Goal: Task Accomplishment & Management: Use online tool/utility

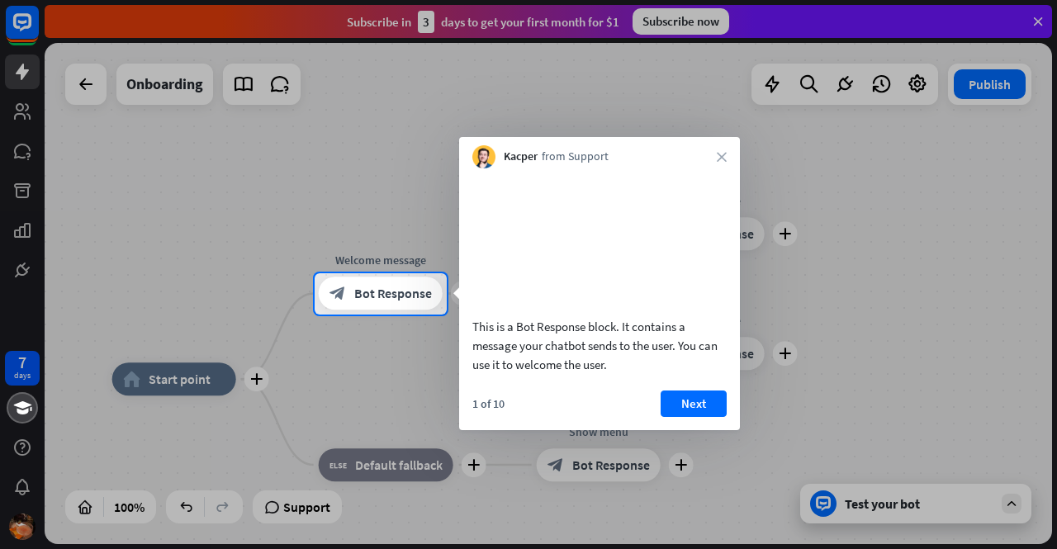
click at [726, 153] on div "Kacper from Support close" at bounding box center [599, 152] width 281 height 31
click at [717, 158] on icon "close" at bounding box center [722, 157] width 10 height 10
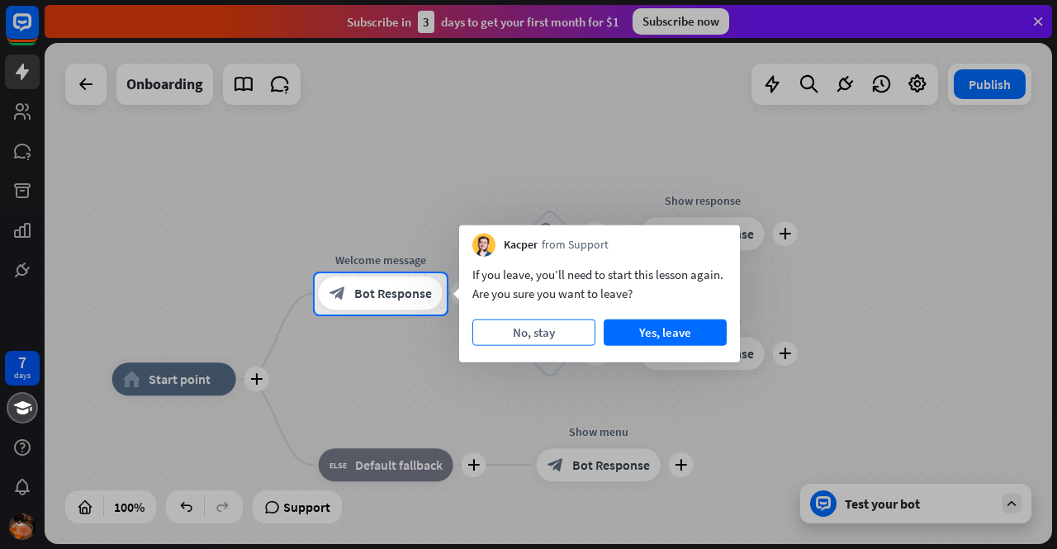
click at [523, 338] on button "No, stay" at bounding box center [533, 332] width 123 height 26
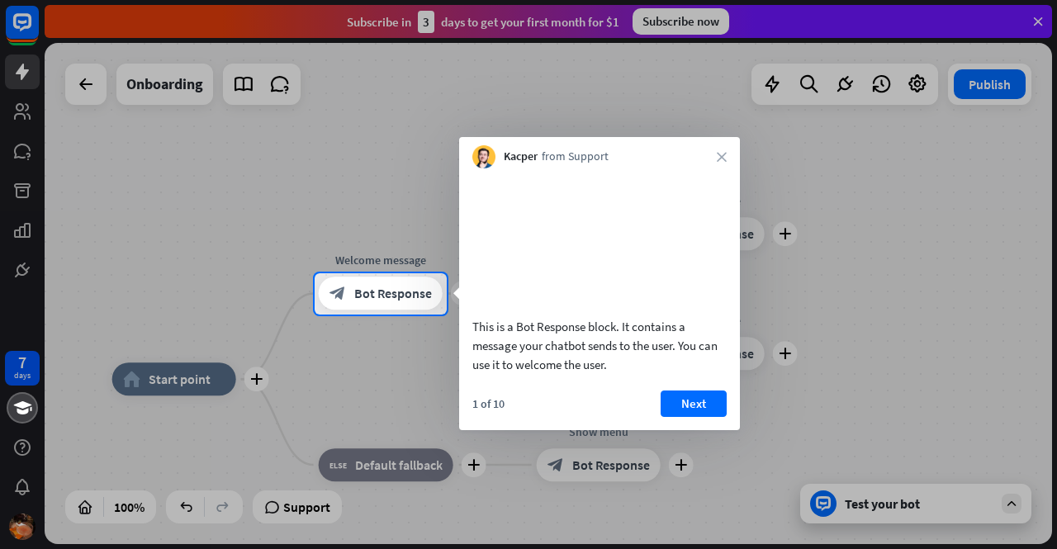
click at [718, 150] on div "Kacper from Support close" at bounding box center [599, 152] width 281 height 31
click at [722, 154] on icon "close" at bounding box center [722, 157] width 10 height 10
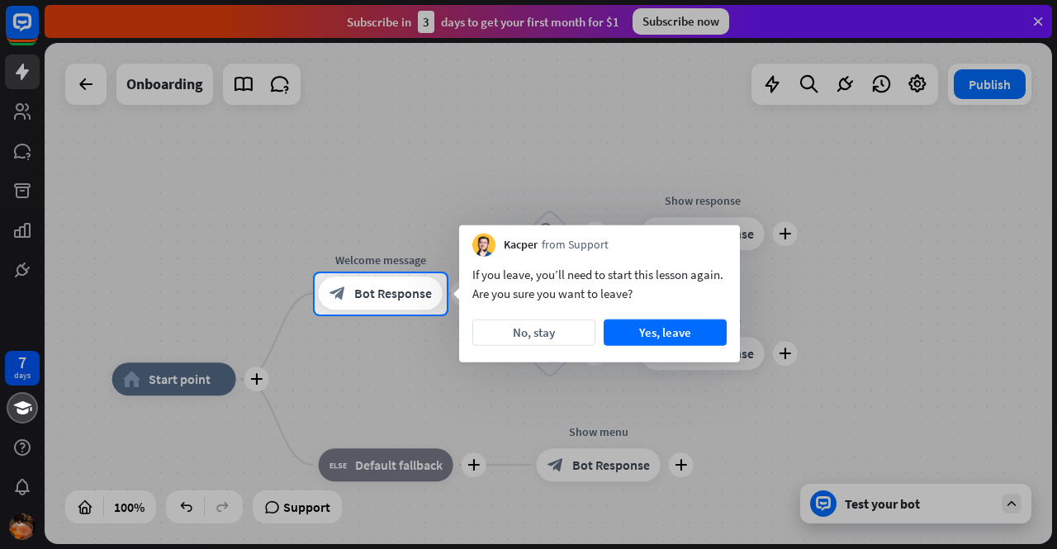
click at [906, 493] on div at bounding box center [528, 432] width 1057 height 235
click at [695, 337] on button "Yes, leave" at bounding box center [664, 332] width 123 height 26
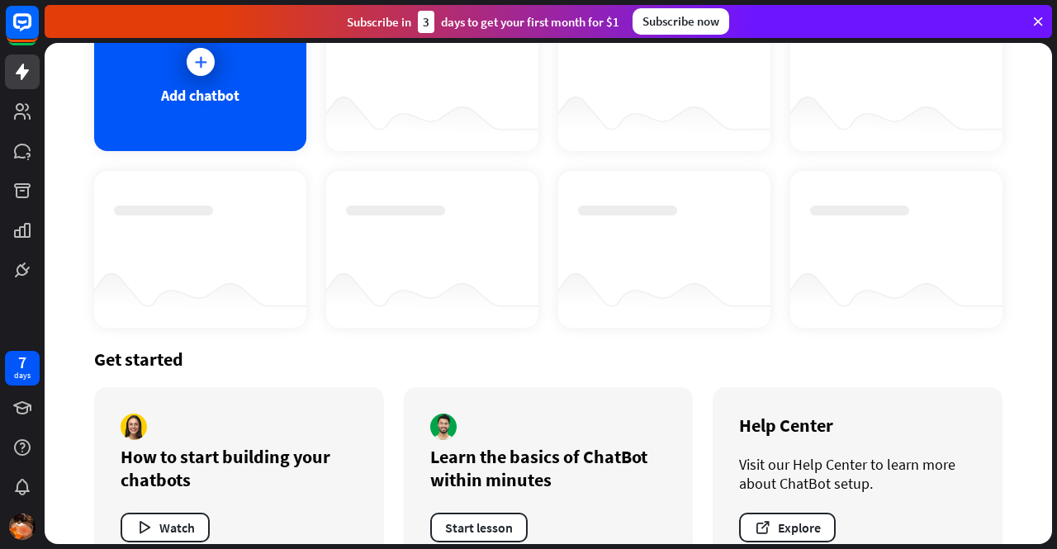
scroll to position [187, 0]
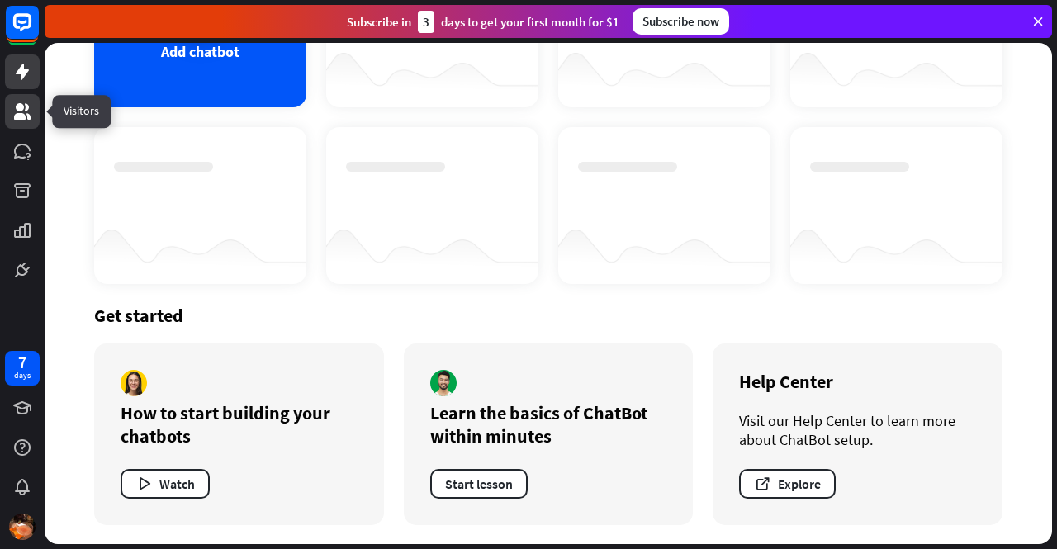
click at [8, 116] on link at bounding box center [22, 111] width 35 height 35
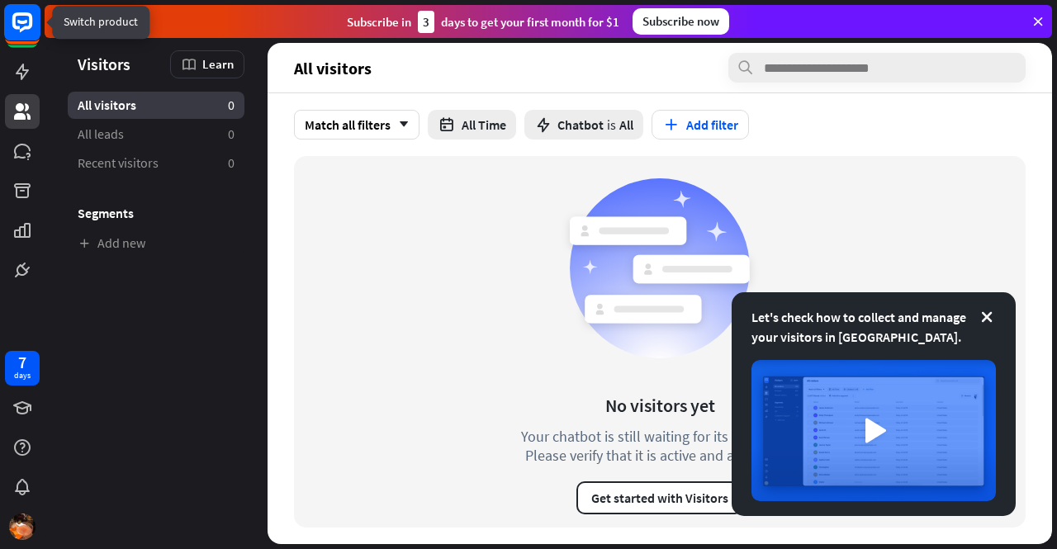
click at [26, 27] on icon at bounding box center [22, 22] width 20 height 20
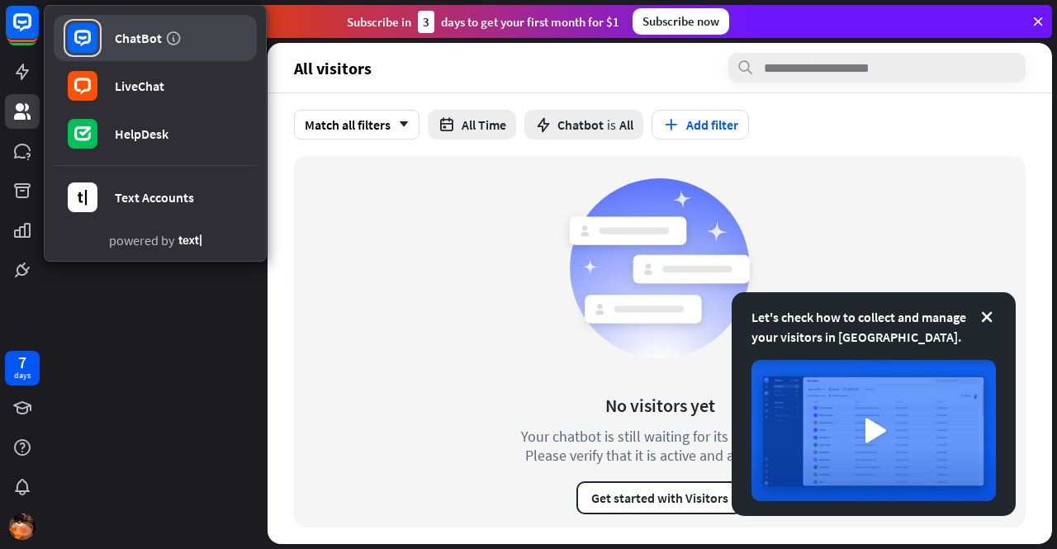
click at [154, 49] on link "ChatBot" at bounding box center [155, 38] width 203 height 46
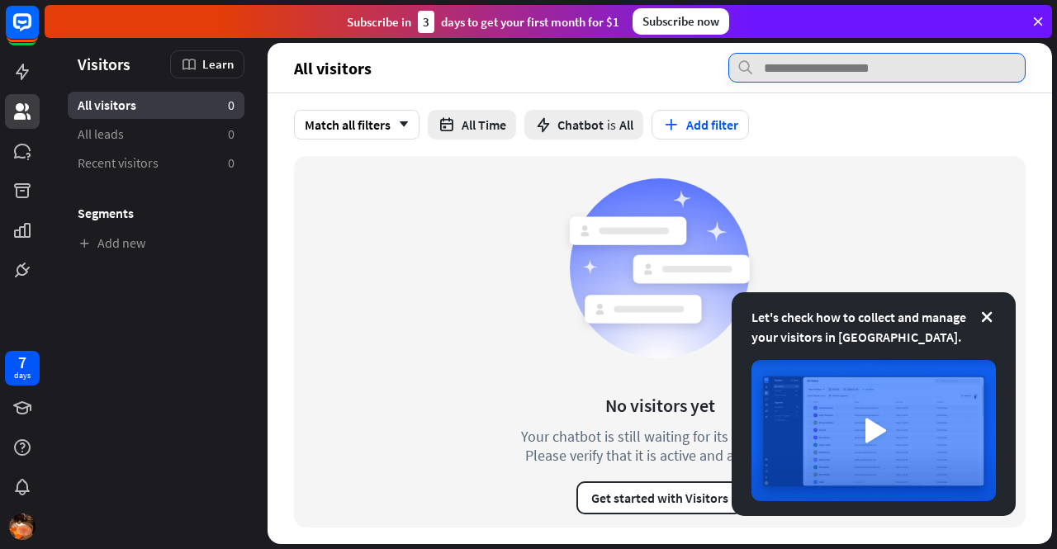
click at [850, 60] on input "text" at bounding box center [876, 68] width 297 height 30
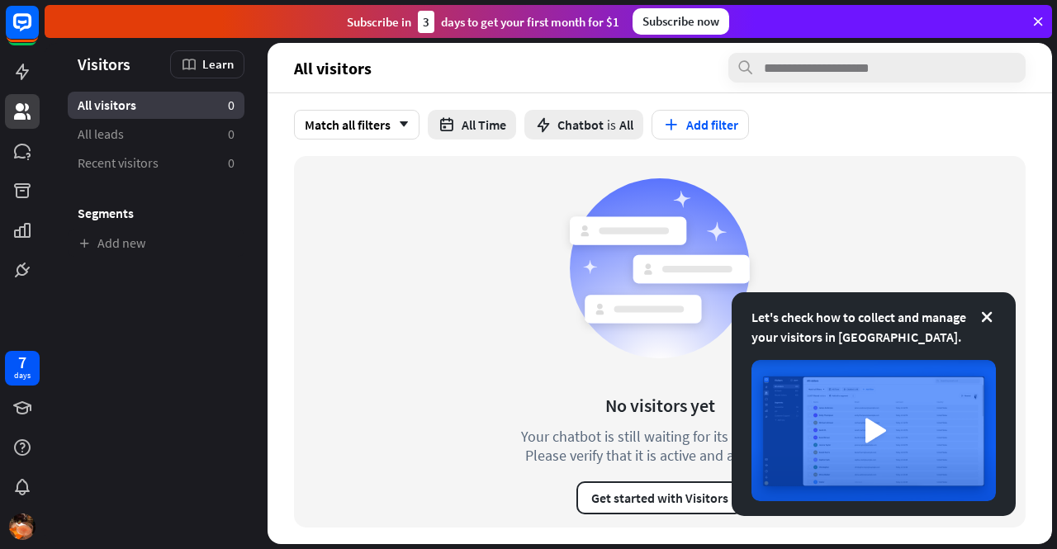
click at [1037, 17] on icon at bounding box center [1037, 21] width 15 height 15
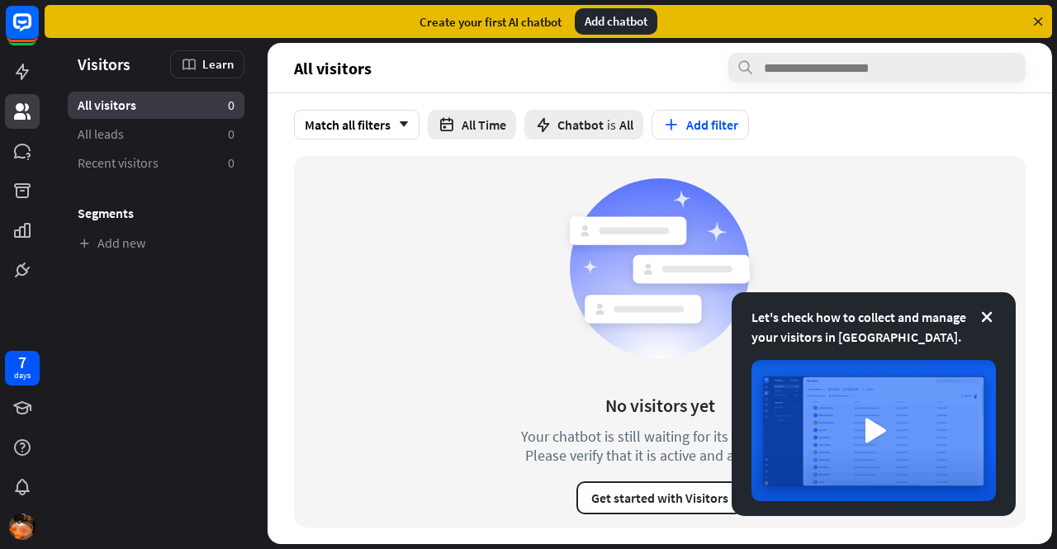
click at [111, 65] on span "Visitors" at bounding box center [104, 63] width 53 height 19
click at [25, 150] on icon at bounding box center [22, 151] width 17 height 15
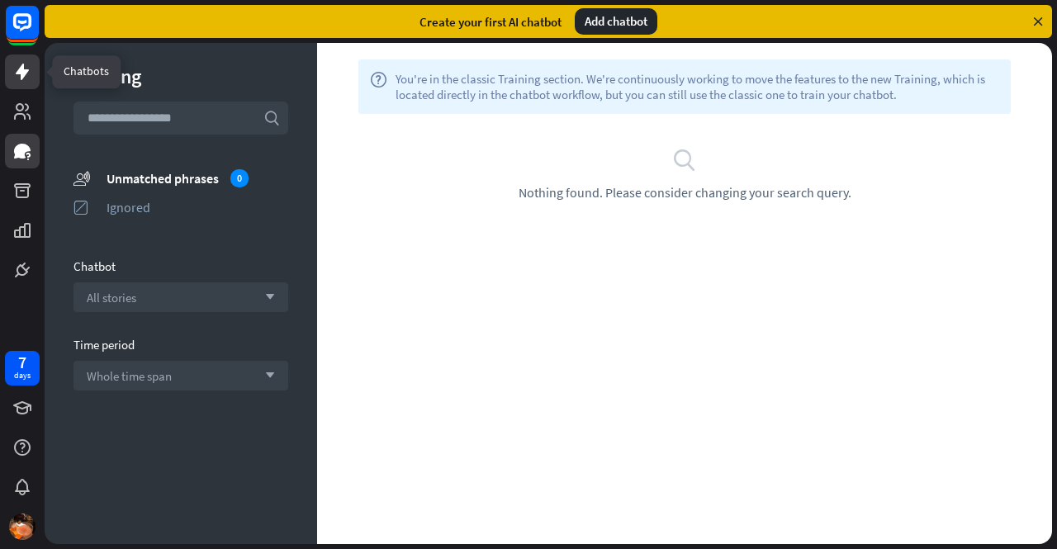
click at [13, 63] on icon at bounding box center [22, 72] width 20 height 20
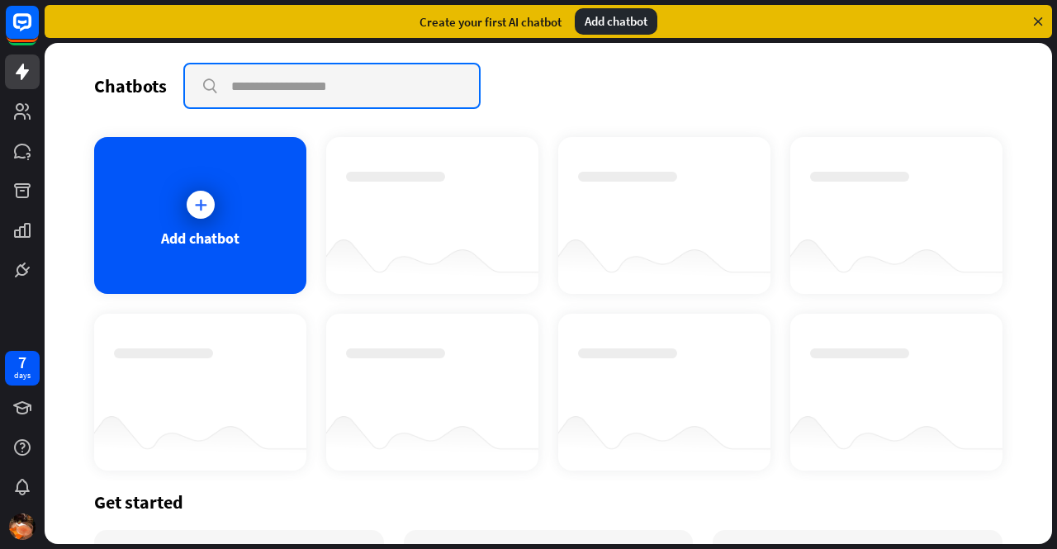
click at [355, 94] on input "text" at bounding box center [332, 85] width 294 height 43
type input "*******"
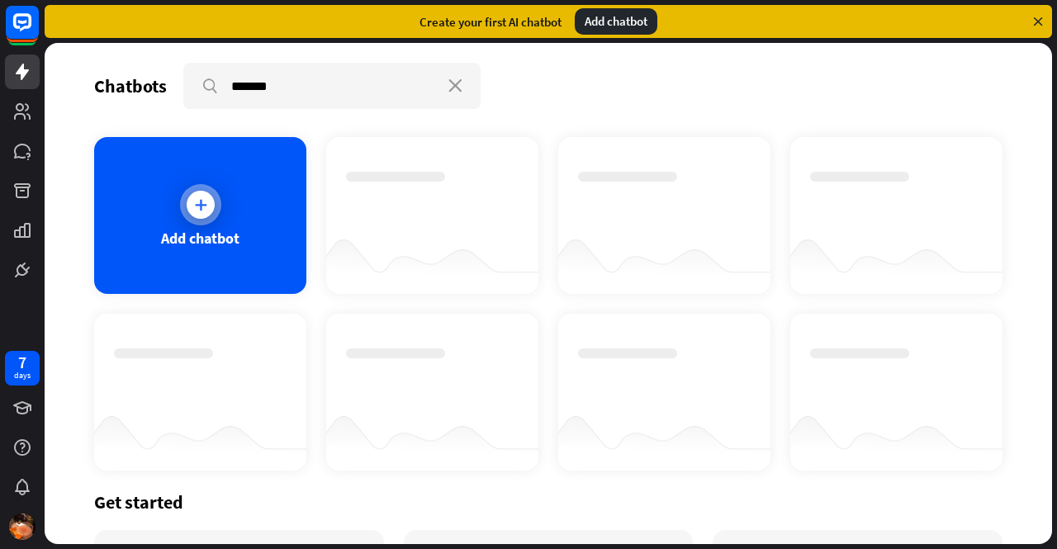
click at [228, 215] on div "Add chatbot" at bounding box center [200, 215] width 212 height 157
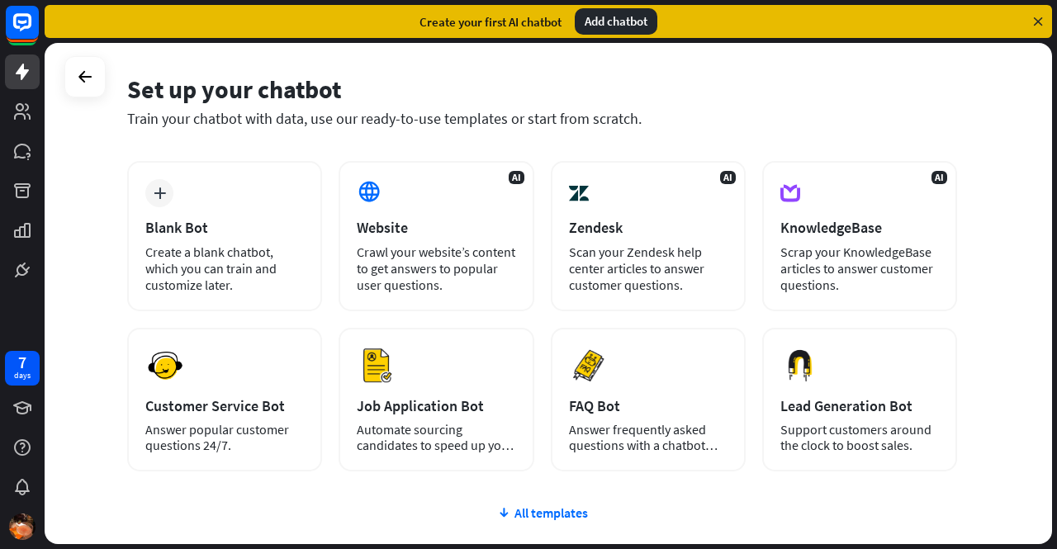
scroll to position [83, 0]
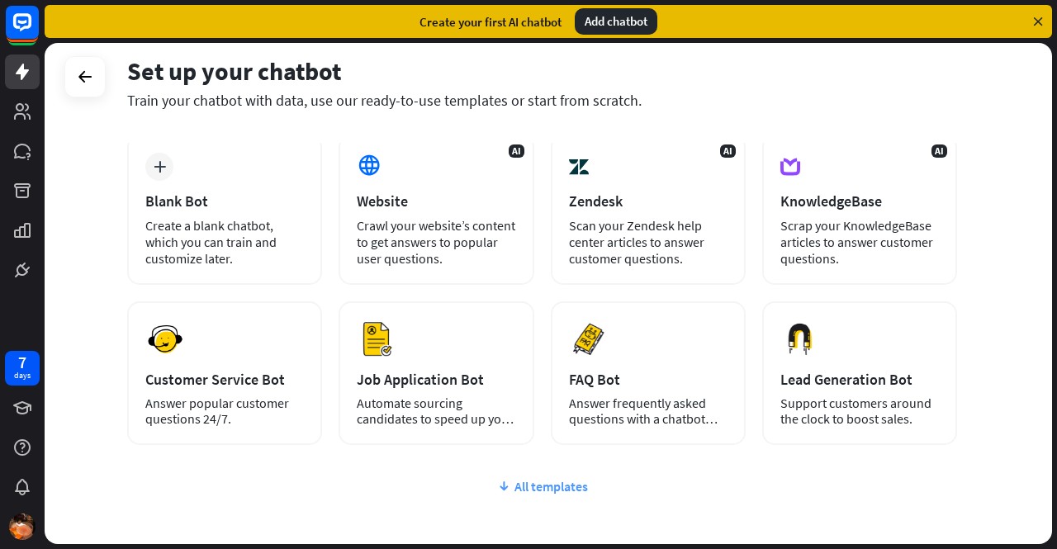
click at [579, 488] on div "All templates" at bounding box center [542, 486] width 830 height 17
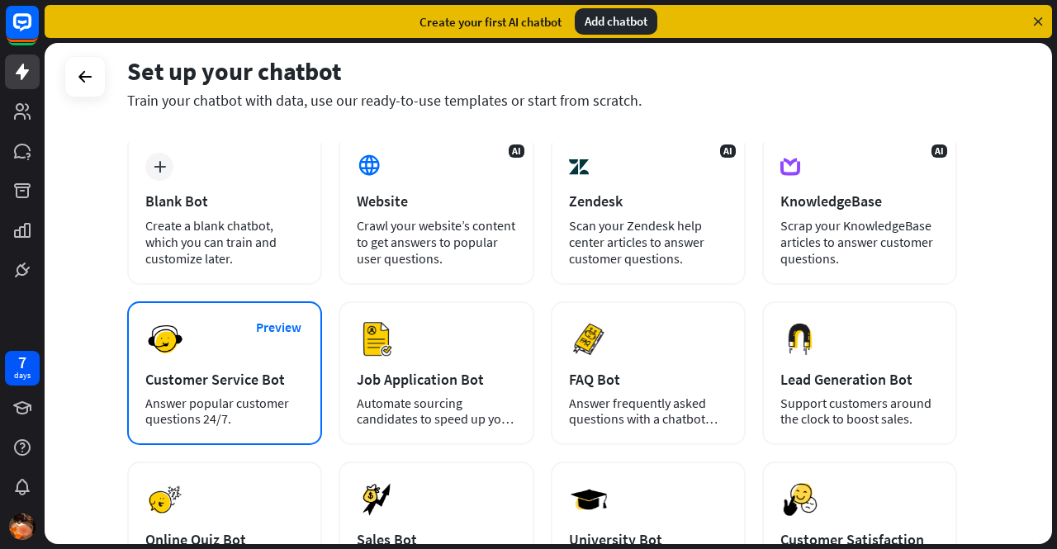
click at [249, 374] on div "Customer Service Bot" at bounding box center [224, 379] width 159 height 19
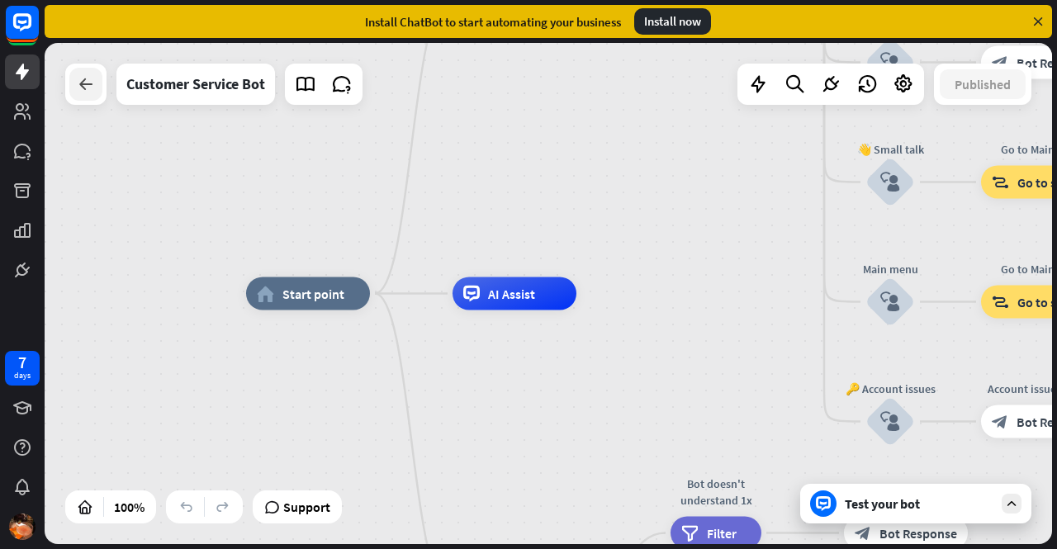
click at [86, 87] on icon at bounding box center [86, 84] width 20 height 20
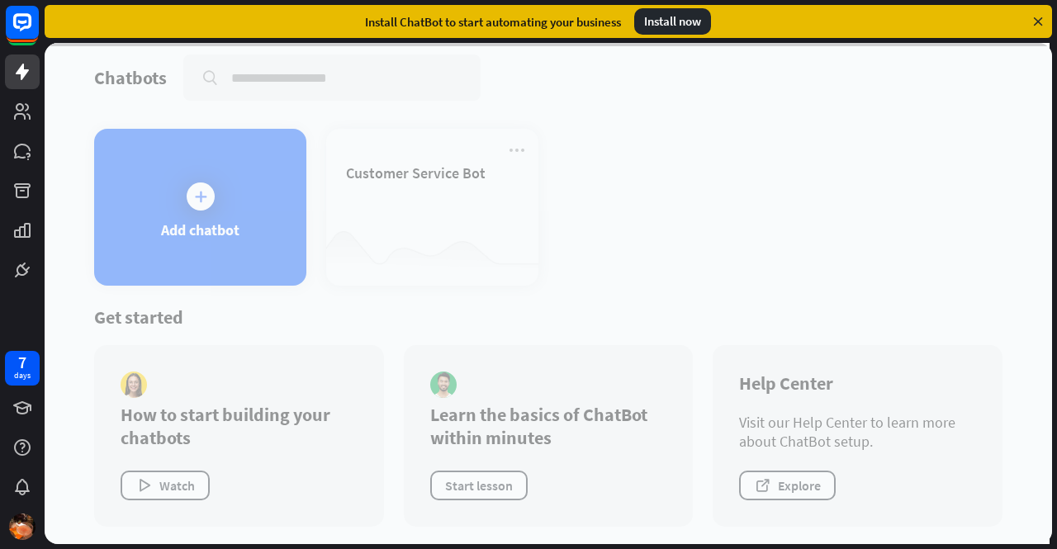
scroll to position [10, 0]
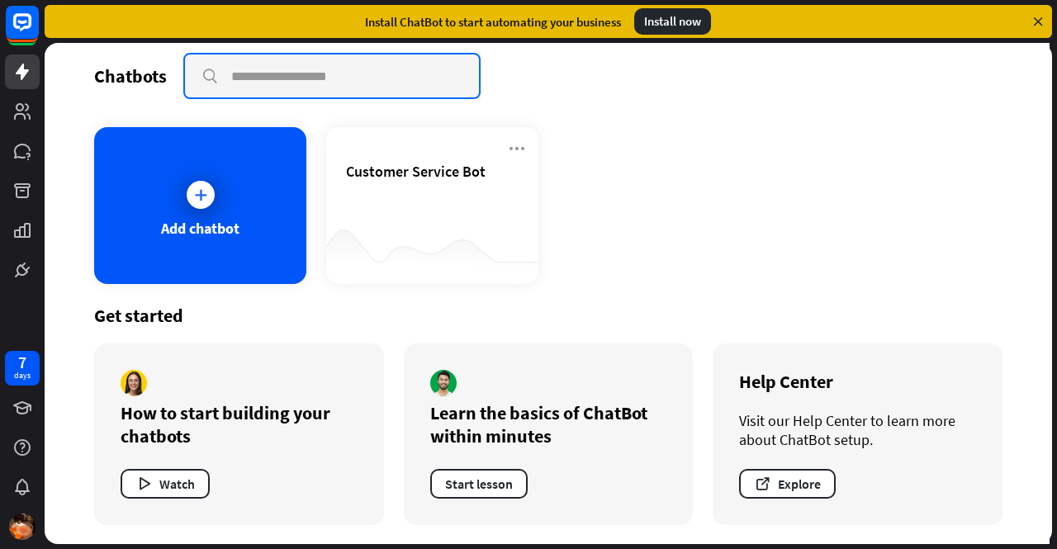
click at [277, 83] on input "text" at bounding box center [332, 75] width 294 height 43
type input "*"
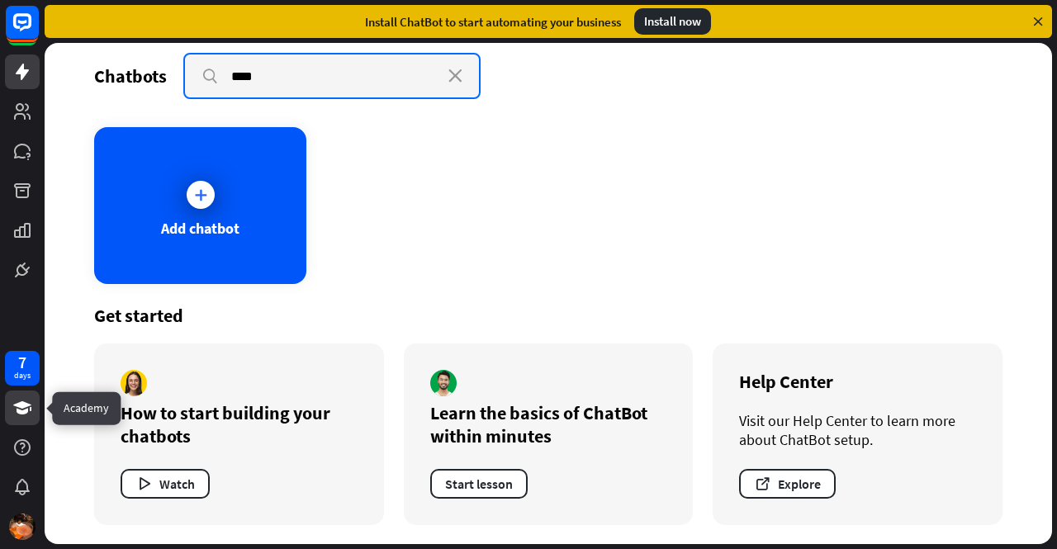
type input "****"
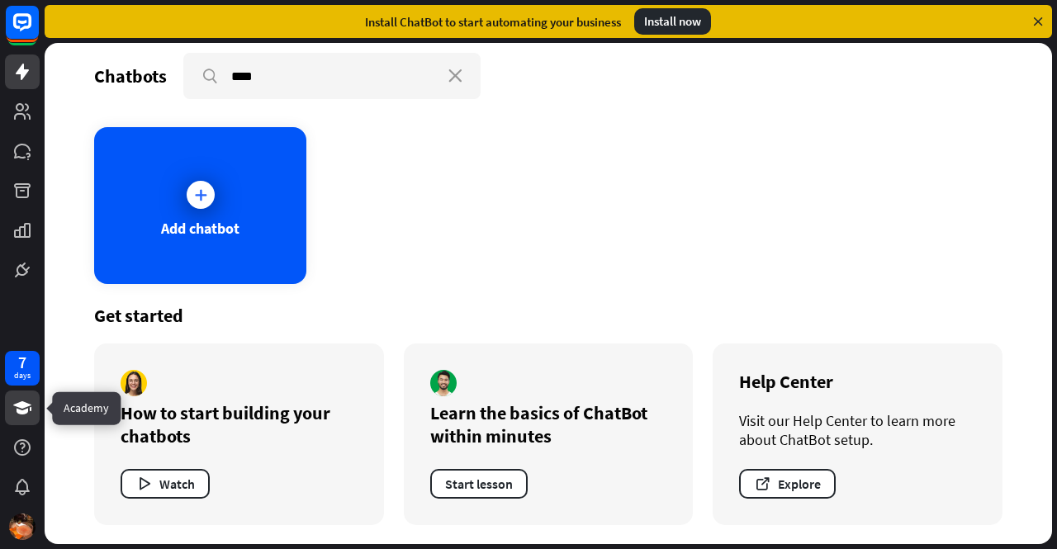
click at [21, 406] on icon at bounding box center [22, 407] width 18 height 13
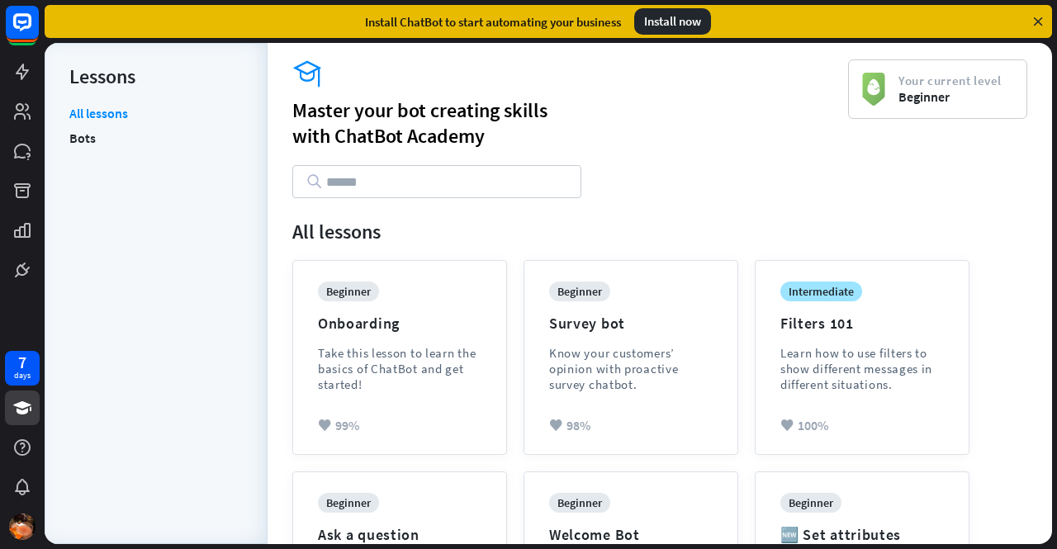
click at [423, 173] on input "text" at bounding box center [436, 181] width 289 height 33
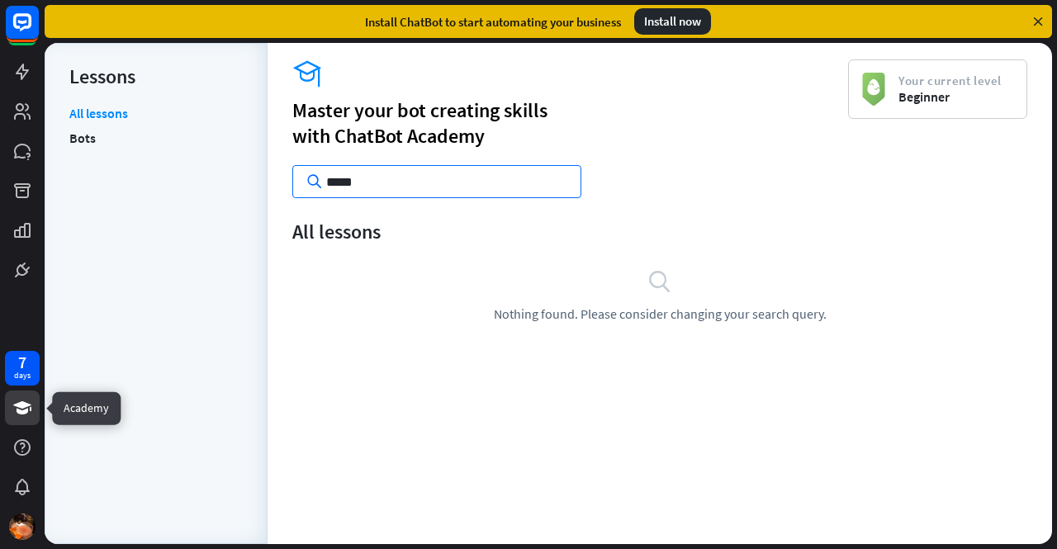
type input "*****"
click at [29, 416] on icon at bounding box center [22, 408] width 20 height 20
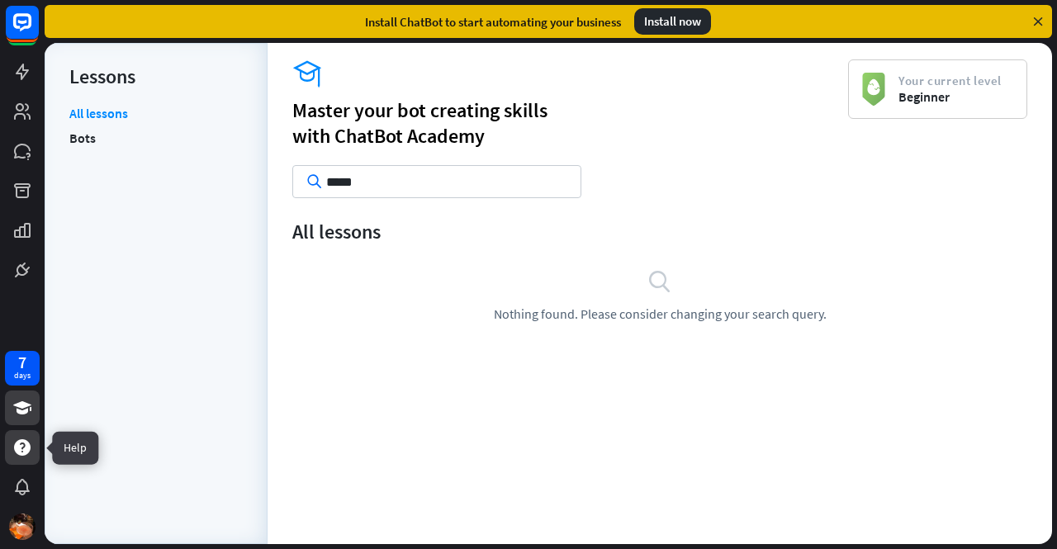
click at [16, 452] on icon at bounding box center [22, 447] width 17 height 17
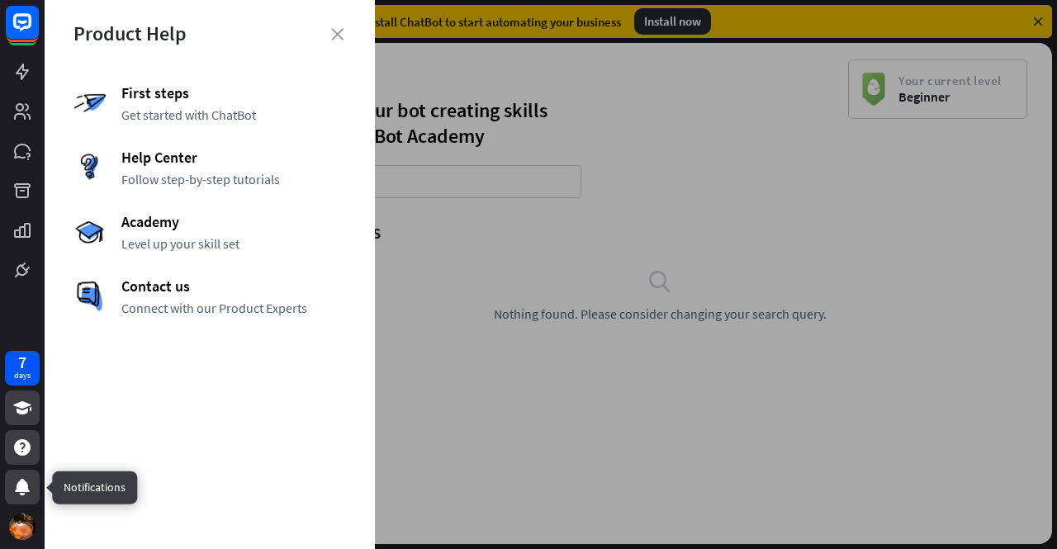
click at [33, 498] on div at bounding box center [22, 487] width 35 height 35
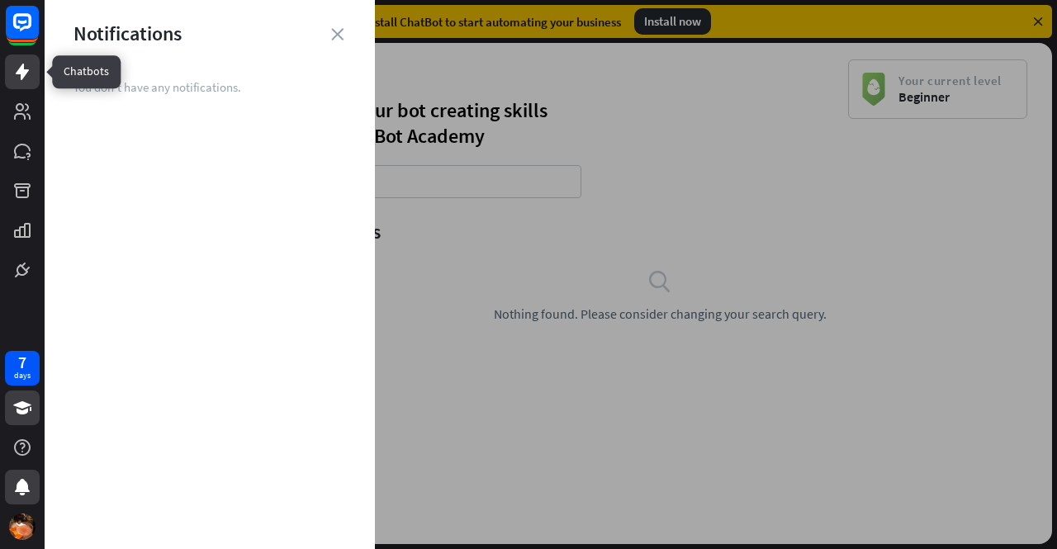
click at [36, 79] on link at bounding box center [22, 71] width 35 height 35
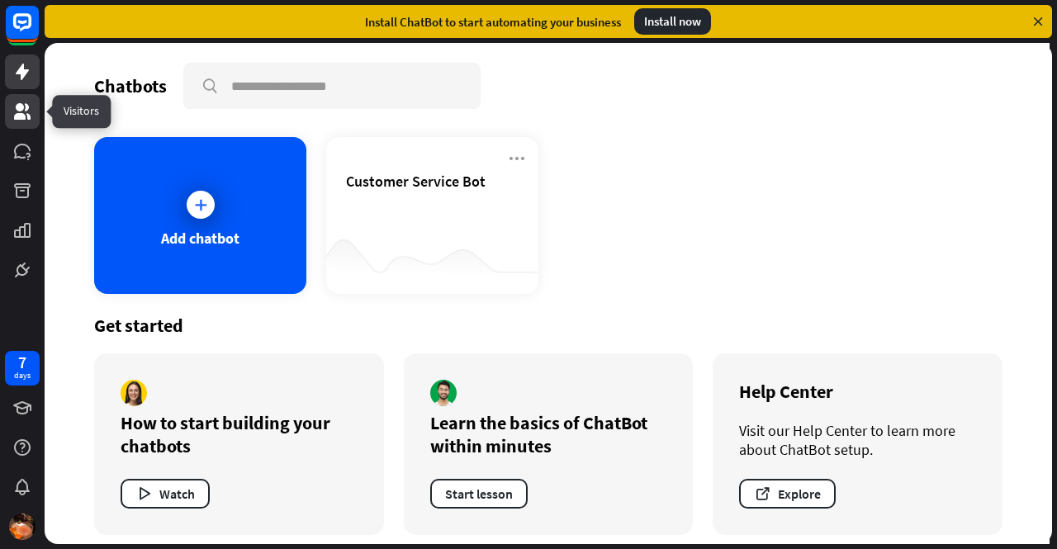
click at [26, 117] on icon at bounding box center [22, 112] width 20 height 20
